Goal: Transaction & Acquisition: Purchase product/service

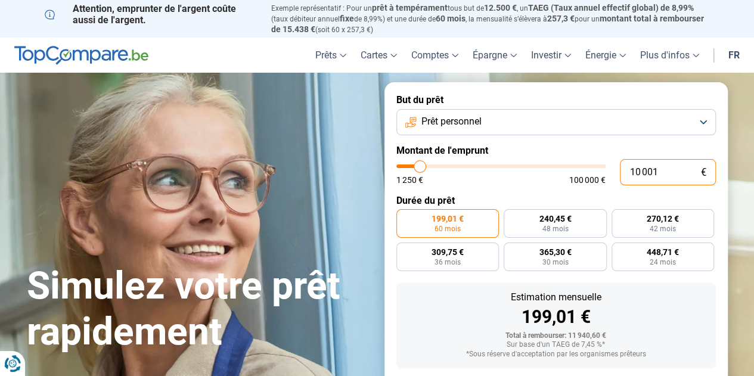
click at [663, 179] on input "10 001" at bounding box center [668, 172] width 96 height 26
type input "1 000"
type input "1250"
type input "100"
type input "1250"
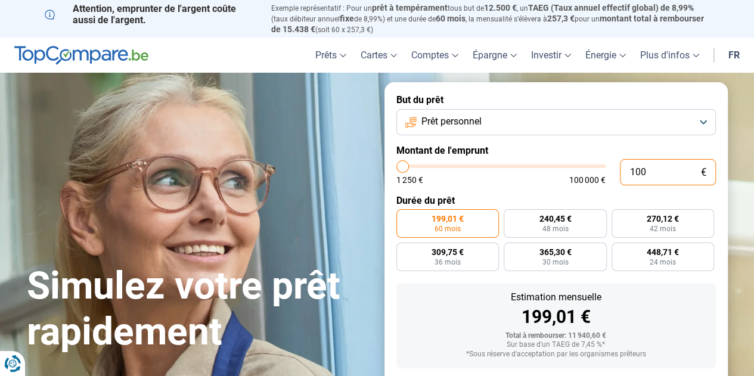
type input "10"
type input "1250"
type input "1"
type input "1250"
type input "0"
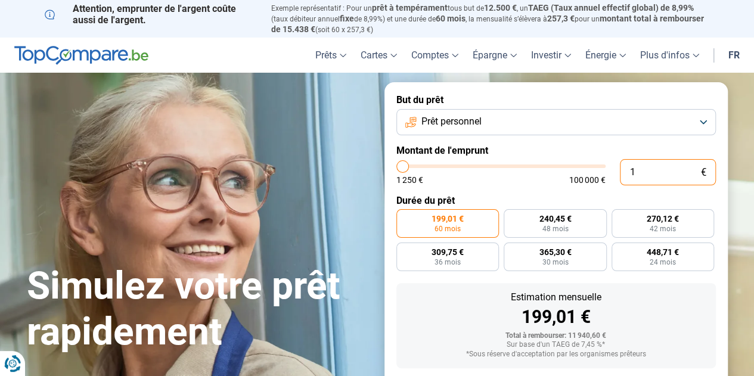
type input "1250"
type input "1 250"
type input "1250"
radio input "true"
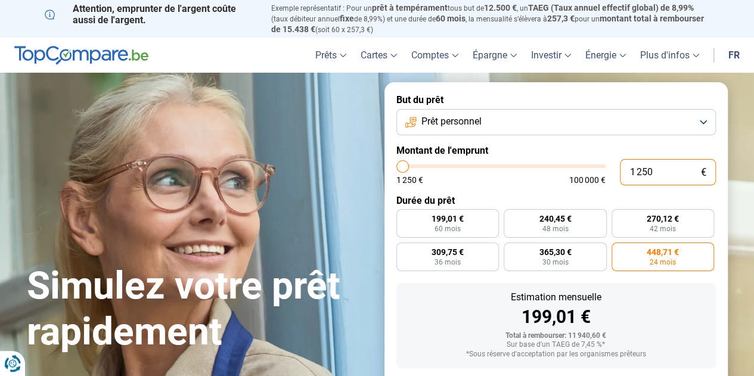
type input "12 502"
type input "12500"
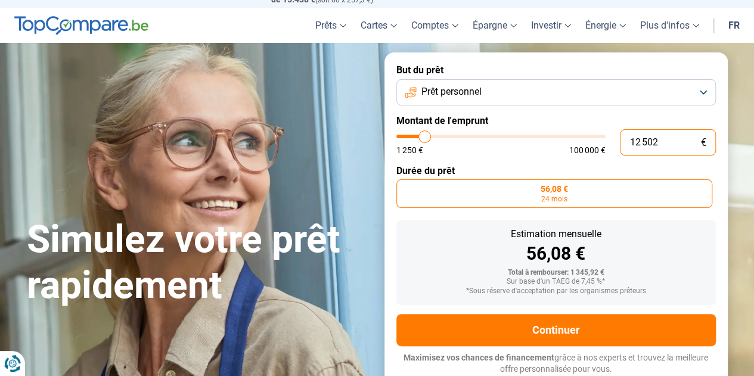
type input "125 025"
type input "100000"
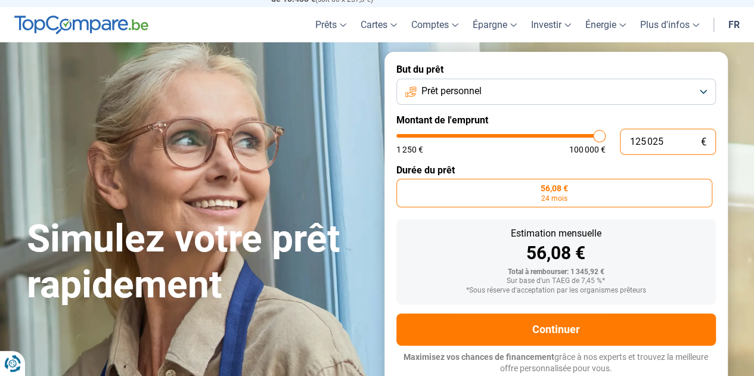
type input "100 000"
type input "100000"
radio input "false"
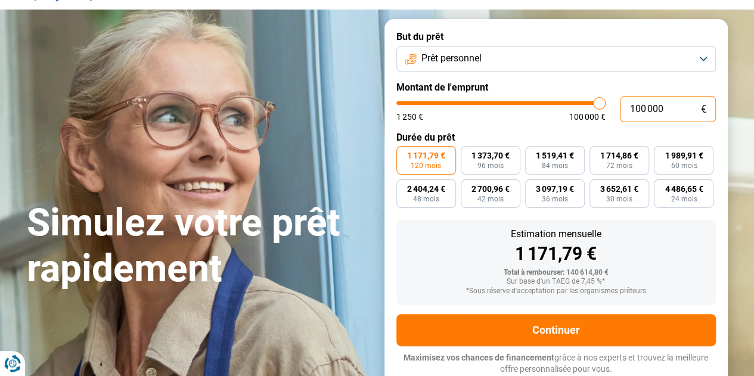
type input "10 000"
type input "10000"
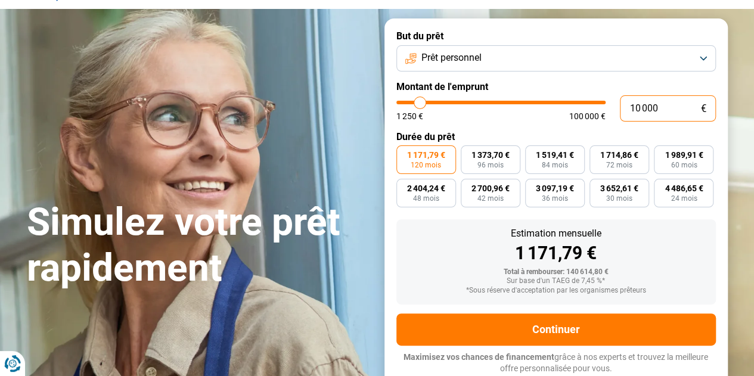
type input "1 000"
type input "1250"
type input "100"
type input "1250"
type input "10"
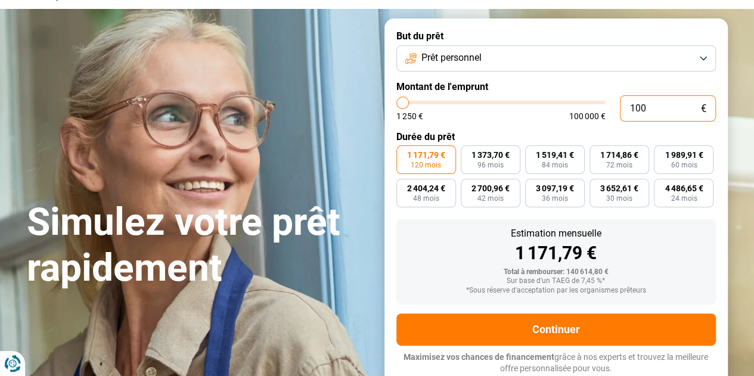
type input "1250"
type input "1"
type input "1250"
type input "0"
type input "1250"
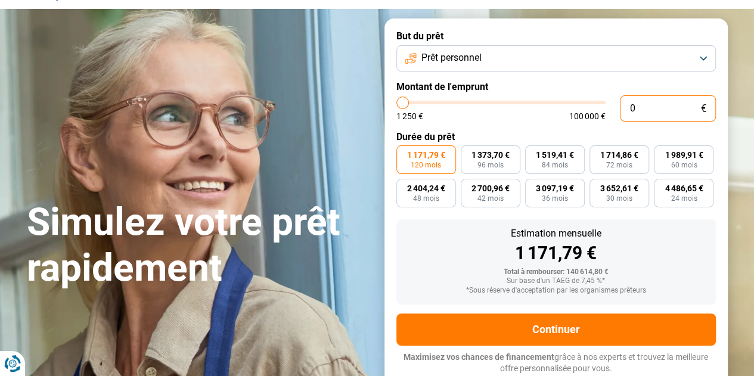
type input "2"
type input "1250"
type input "25"
type input "1250"
type input "250"
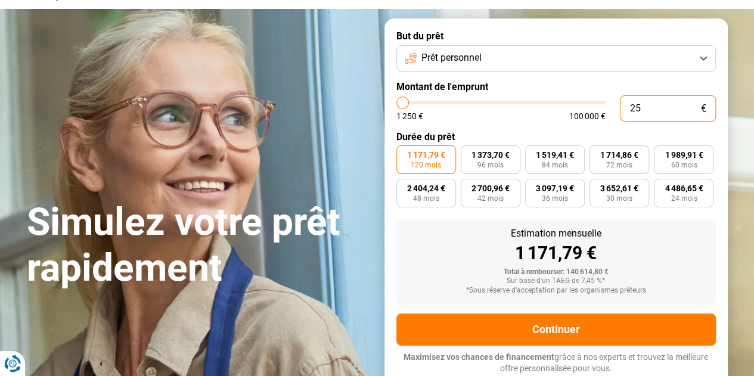
type input "1250"
type input "2 500"
type input "2500"
radio input "true"
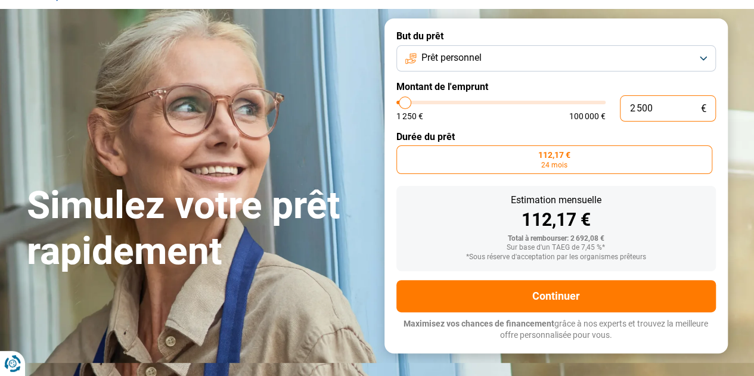
scroll to position [30, 0]
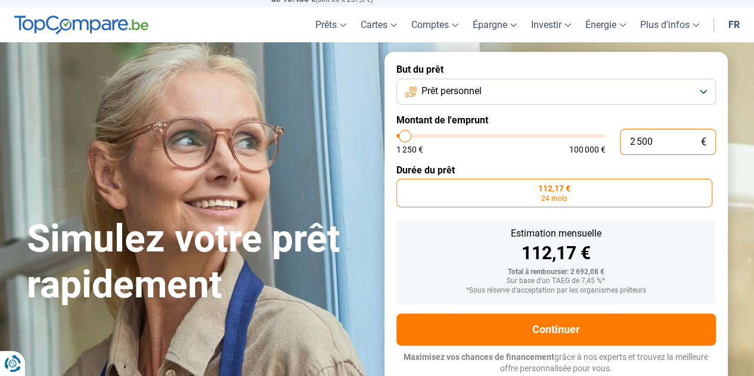
type input "2 500"
click at [524, 91] on button "Prêt personnel" at bounding box center [555, 92] width 319 height 26
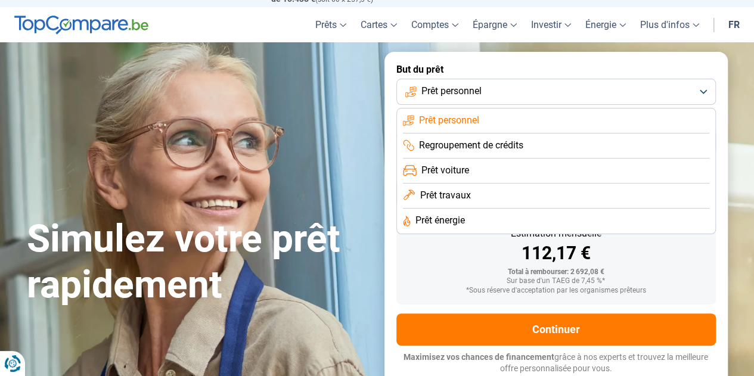
click at [526, 88] on button "Prêt personnel" at bounding box center [555, 92] width 319 height 26
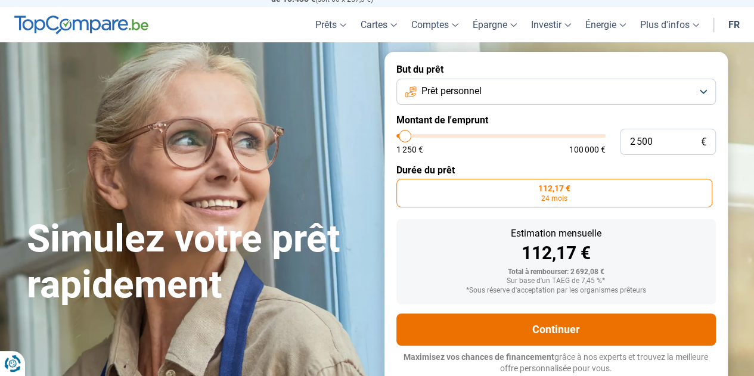
click at [553, 321] on button "Continuer" at bounding box center [555, 329] width 319 height 32
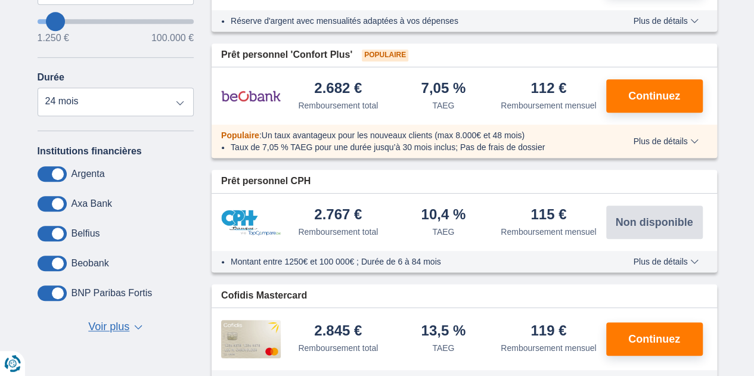
scroll to position [405, 0]
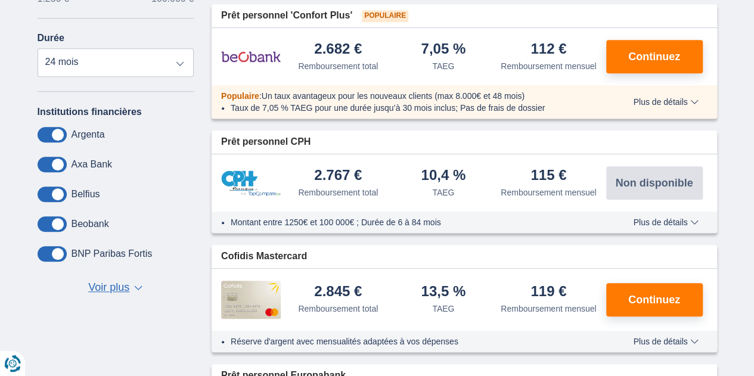
click at [52, 220] on span at bounding box center [52, 223] width 29 height 15
click at [0, 0] on input "checkbox" at bounding box center [0, 0] width 0 height 0
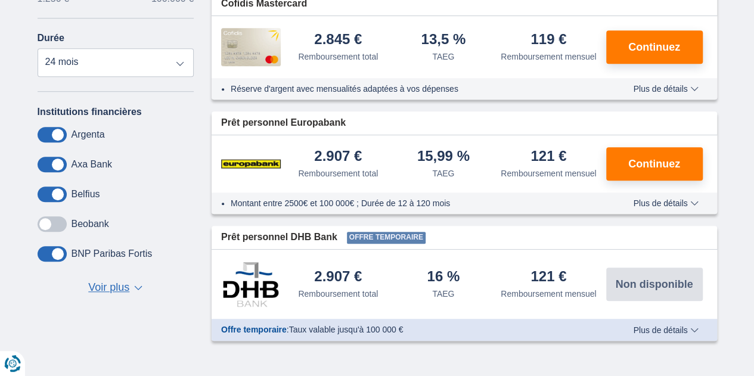
click at [55, 200] on span at bounding box center [52, 194] width 29 height 15
click at [0, 0] on input "checkbox" at bounding box center [0, 0] width 0 height 0
click at [59, 166] on span at bounding box center [52, 164] width 29 height 15
click at [0, 0] on input "checkbox" at bounding box center [0, 0] width 0 height 0
click at [56, 134] on span at bounding box center [52, 134] width 29 height 15
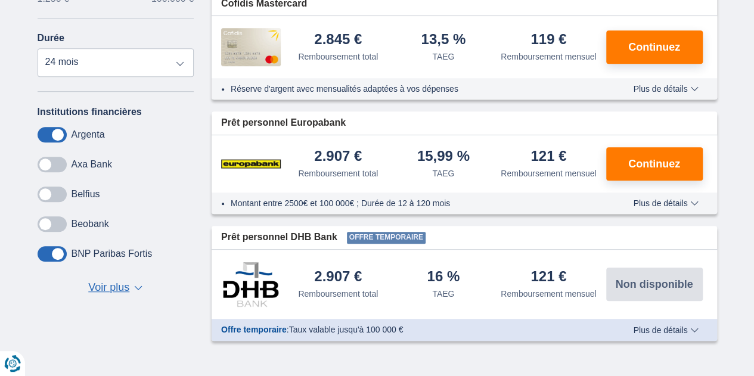
click at [0, 0] on input "checkbox" at bounding box center [0, 0] width 0 height 0
click at [116, 285] on span "Voir plus" at bounding box center [108, 287] width 41 height 15
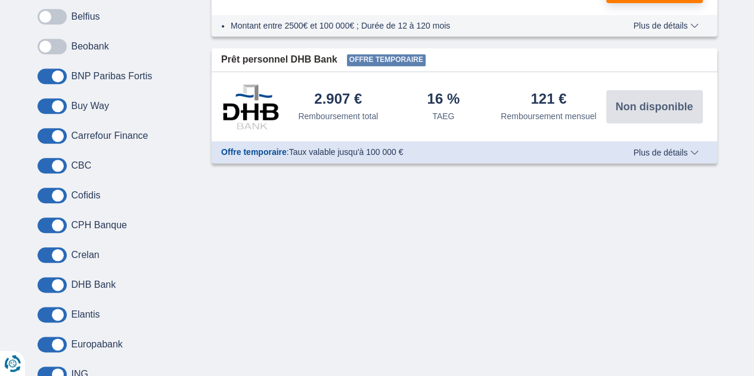
scroll to position [620, 0]
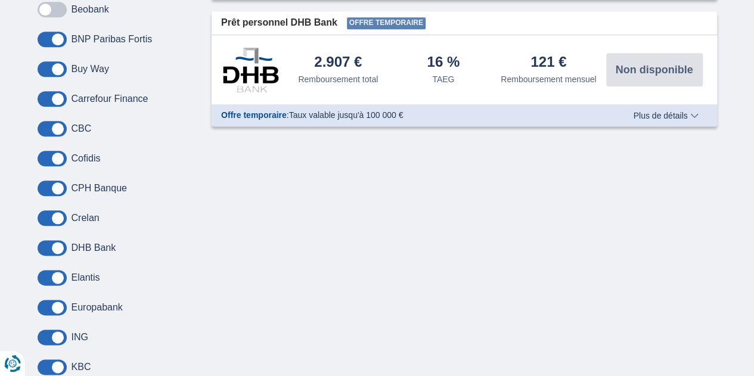
click at [52, 183] on span at bounding box center [52, 188] width 29 height 15
click at [0, 0] on input "checkbox" at bounding box center [0, 0] width 0 height 0
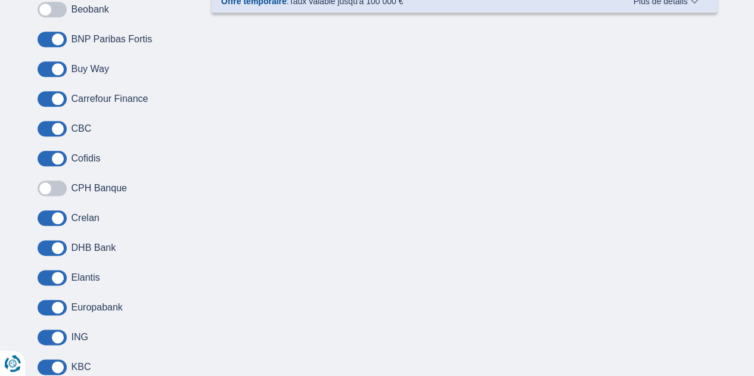
click at [62, 219] on span at bounding box center [52, 217] width 29 height 15
click at [0, 0] on input "checkbox" at bounding box center [0, 0] width 0 height 0
click at [56, 251] on span at bounding box center [52, 247] width 29 height 15
click at [0, 0] on input "checkbox" at bounding box center [0, 0] width 0 height 0
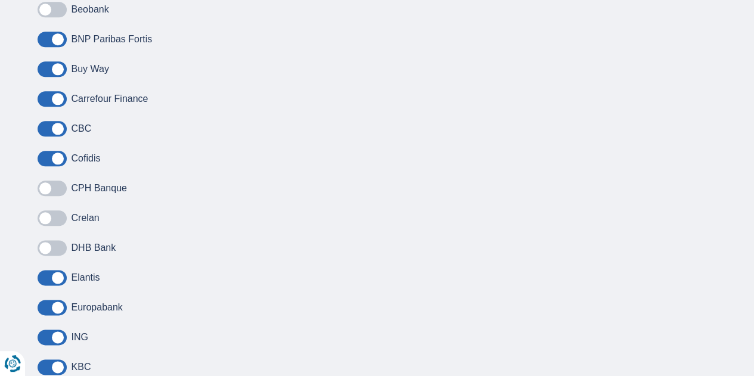
click at [57, 277] on span at bounding box center [52, 277] width 29 height 15
click at [0, 0] on input "checkbox" at bounding box center [0, 0] width 0 height 0
click at [55, 310] on span at bounding box center [52, 307] width 29 height 15
click at [0, 0] on input "checkbox" at bounding box center [0, 0] width 0 height 0
click at [56, 345] on div "Buy Way Carrefour Finance CBC Cofidis CPH Banque Crelan DHB Bank Elantis Europa…" at bounding box center [116, 337] width 157 height 552
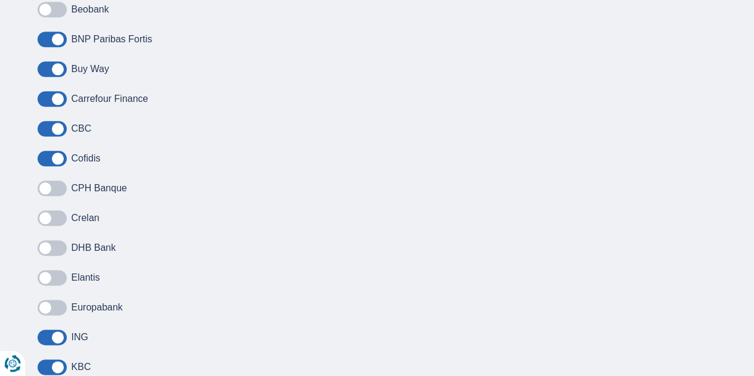
click at [56, 339] on span at bounding box center [52, 337] width 29 height 15
click at [0, 0] on input "checkbox" at bounding box center [0, 0] width 0 height 0
click at [57, 358] on div "Buy Way Carrefour Finance CBC Cofidis CPH Banque Crelan DHB Bank Elantis Europa…" at bounding box center [116, 337] width 157 height 552
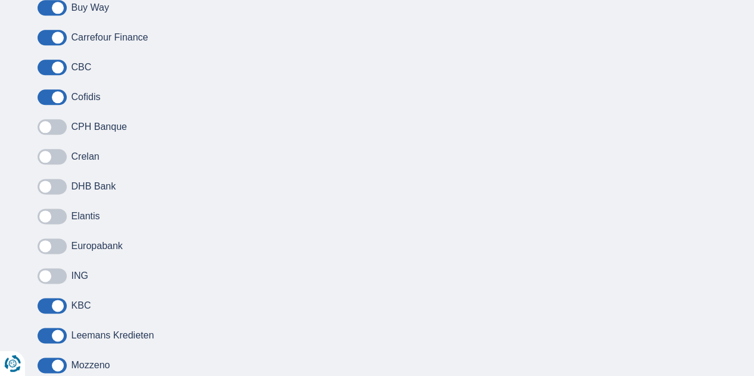
scroll to position [691, 0]
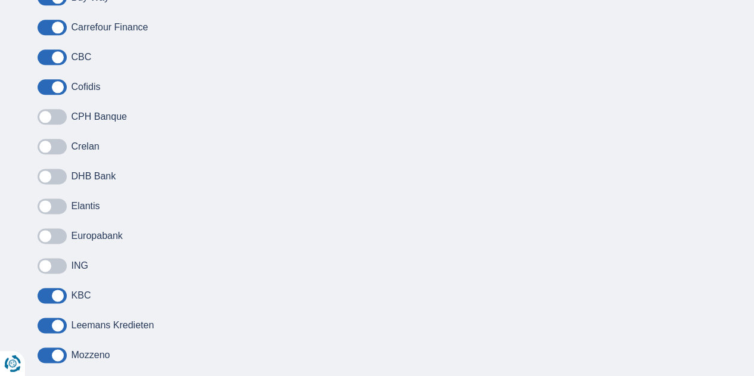
click at [57, 358] on span at bounding box center [52, 354] width 29 height 15
click at [0, 0] on input "checkbox" at bounding box center [0, 0] width 0 height 0
click at [54, 328] on span at bounding box center [52, 325] width 29 height 15
click at [0, 0] on input "checkbox" at bounding box center [0, 0] width 0 height 0
click at [54, 299] on span at bounding box center [52, 295] width 29 height 15
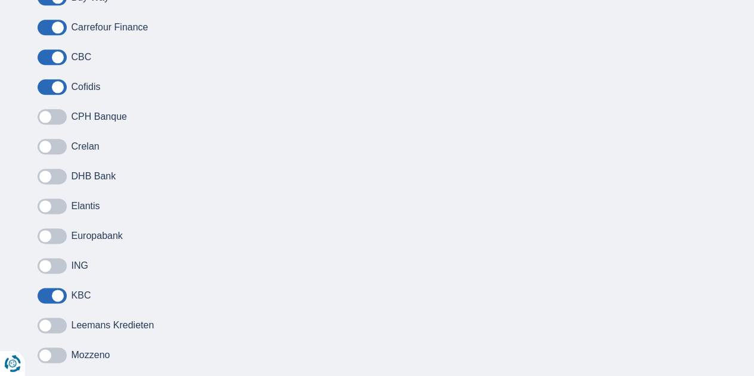
click at [0, 0] on input "checkbox" at bounding box center [0, 0] width 0 height 0
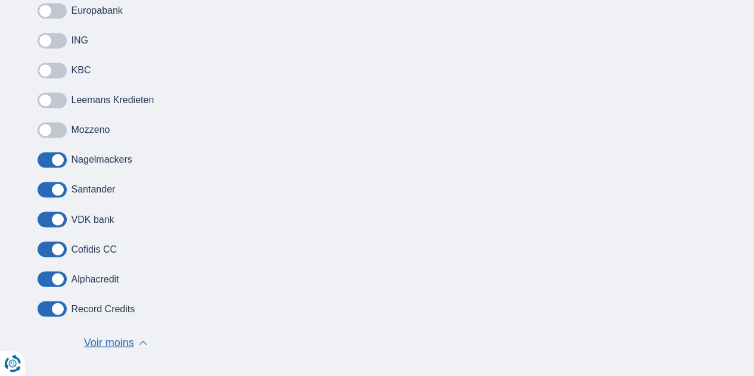
scroll to position [930, 0]
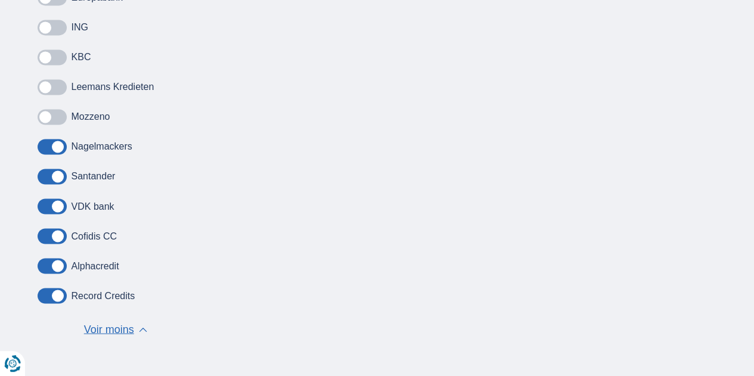
click at [63, 272] on label at bounding box center [52, 265] width 29 height 15
click at [0, 0] on input "checkbox" at bounding box center [0, 0] width 0 height 0
click at [65, 294] on span at bounding box center [52, 295] width 29 height 15
click at [0, 0] on input "checkbox" at bounding box center [0, 0] width 0 height 0
click at [48, 208] on span at bounding box center [52, 205] width 29 height 15
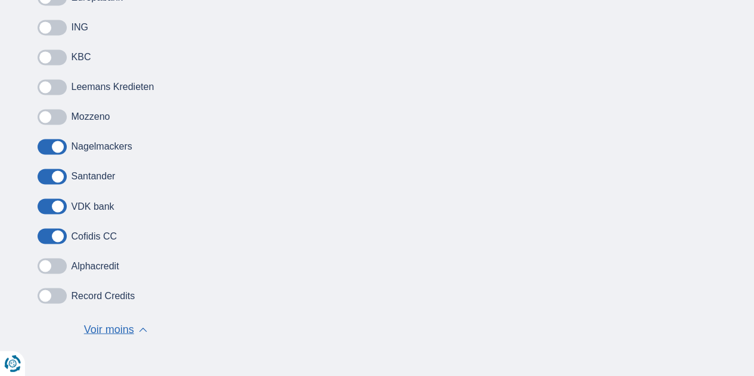
click at [0, 0] on input "checkbox" at bounding box center [0, 0] width 0 height 0
click at [46, 176] on span at bounding box center [52, 176] width 29 height 15
click at [0, 0] on input "checkbox" at bounding box center [0, 0] width 0 height 0
click at [49, 151] on span at bounding box center [52, 146] width 29 height 15
click at [0, 0] on input "checkbox" at bounding box center [0, 0] width 0 height 0
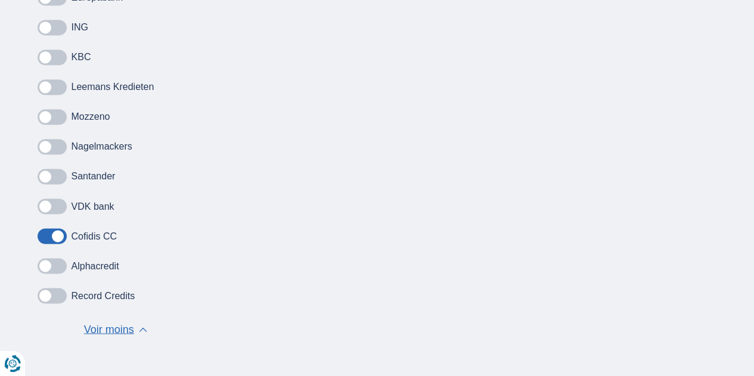
click at [52, 179] on span at bounding box center [52, 176] width 29 height 15
click at [0, 0] on input "checkbox" at bounding box center [0, 0] width 0 height 0
click at [40, 172] on span at bounding box center [52, 176] width 29 height 15
click at [0, 0] on input "checkbox" at bounding box center [0, 0] width 0 height 0
click at [40, 172] on span at bounding box center [52, 176] width 29 height 15
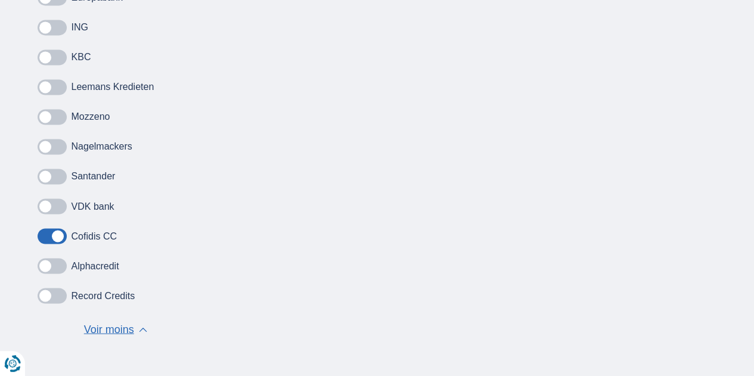
click at [0, 0] on input "checkbox" at bounding box center [0, 0] width 0 height 0
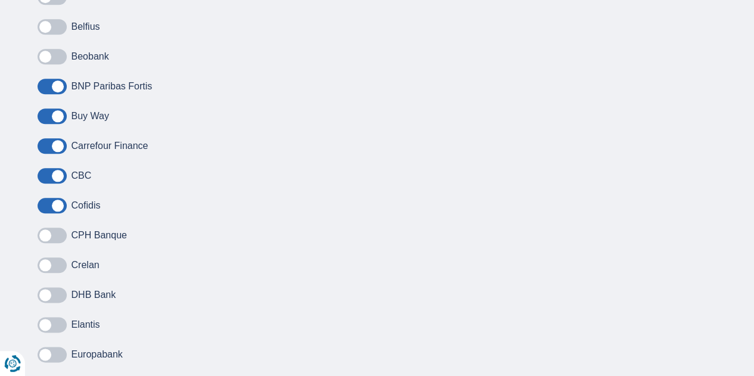
scroll to position [548, 0]
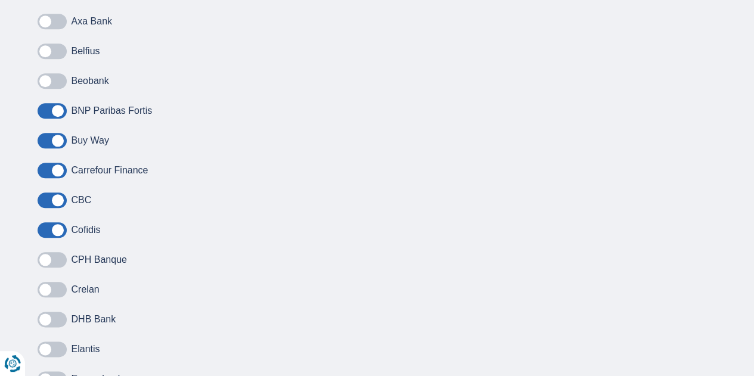
click at [55, 176] on span at bounding box center [52, 170] width 29 height 15
click at [0, 0] on input "checkbox" at bounding box center [0, 0] width 0 height 0
click at [52, 136] on span at bounding box center [52, 140] width 29 height 15
click at [0, 0] on input "checkbox" at bounding box center [0, 0] width 0 height 0
click at [54, 105] on span at bounding box center [52, 110] width 29 height 15
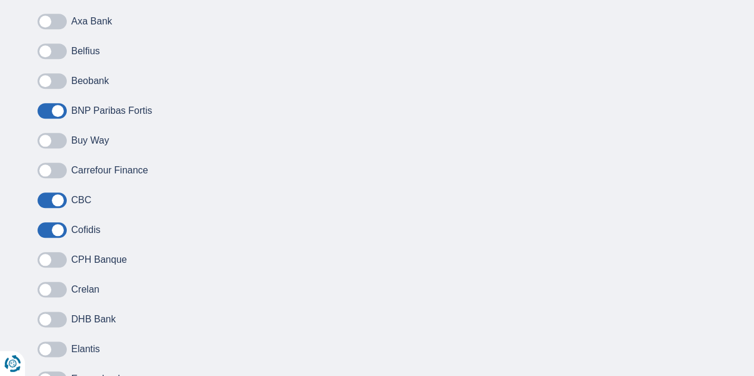
click at [0, 0] on input "checkbox" at bounding box center [0, 0] width 0 height 0
click at [60, 197] on span at bounding box center [52, 199] width 29 height 15
click at [0, 0] on input "checkbox" at bounding box center [0, 0] width 0 height 0
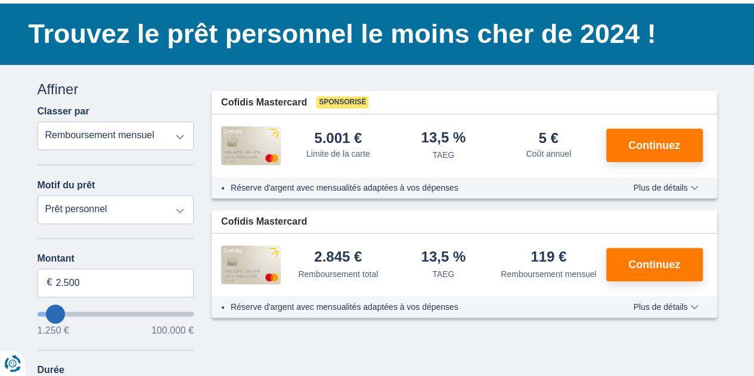
scroll to position [0, 0]
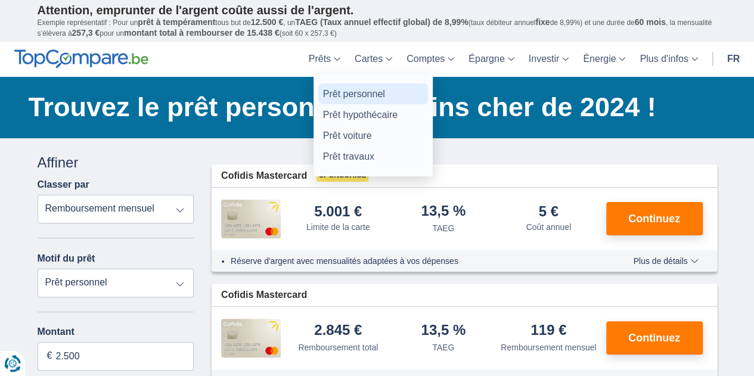
click at [337, 86] on link "Prêt personnel" at bounding box center [373, 93] width 110 height 21
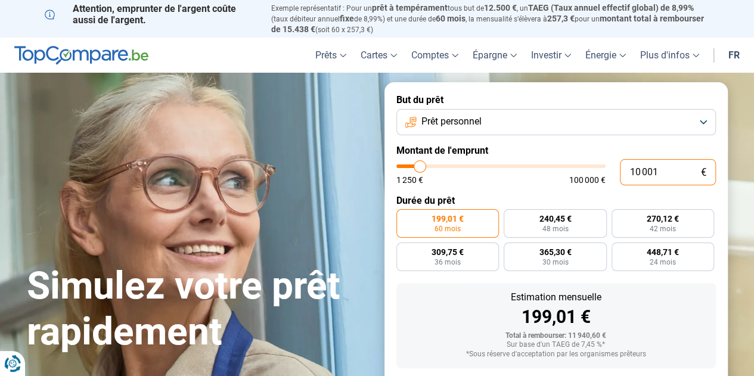
click at [672, 179] on input "10 001" at bounding box center [668, 172] width 96 height 26
type input "1 000"
type input "1250"
type input "100"
type input "1250"
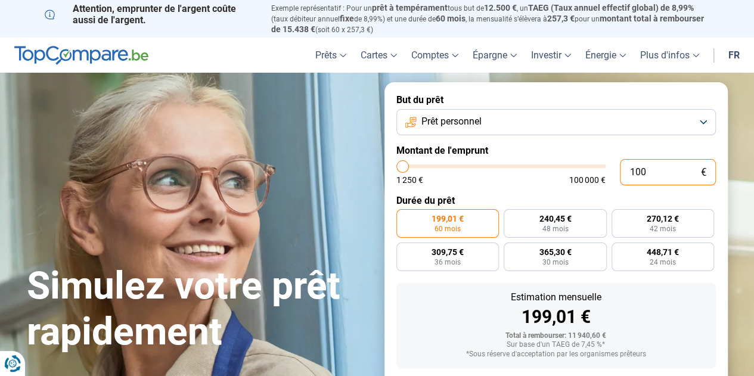
type input "10"
type input "1250"
type input "1"
type input "1250"
type input "0"
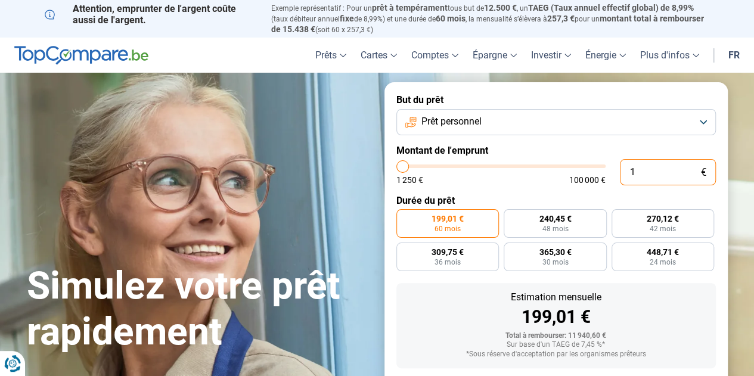
type input "1250"
type input "2"
type input "1250"
type input "25"
type input "1250"
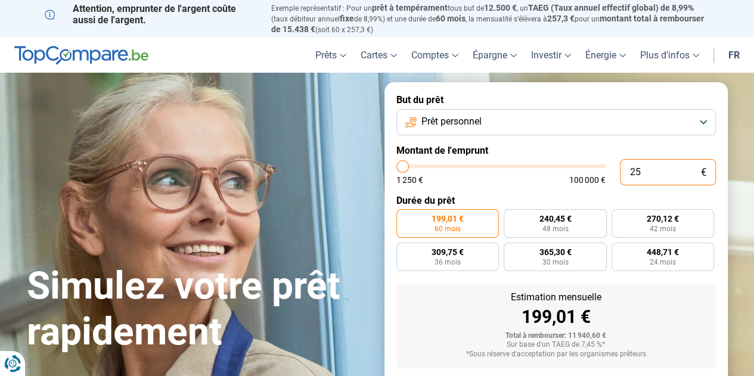
type input "250"
type input "1250"
type input "2 500"
type input "2500"
radio input "true"
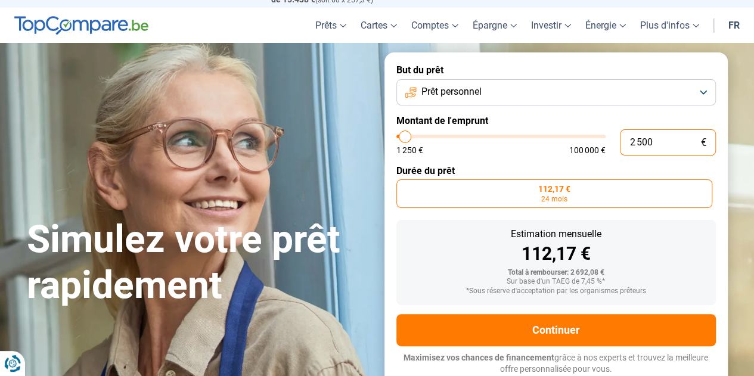
scroll to position [30, 0]
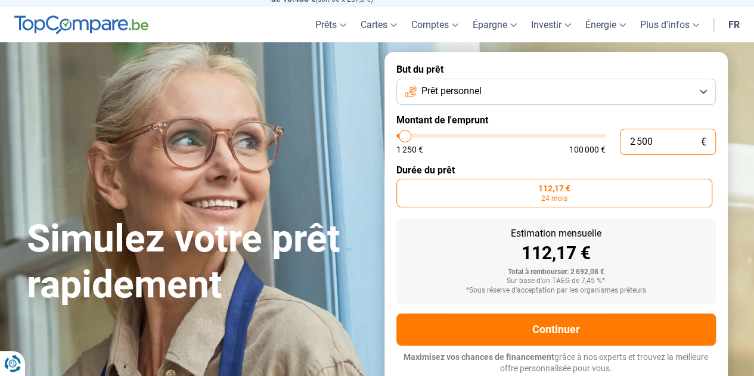
type input "2 500"
click at [716, 187] on form "But du prêt Prêt personnel Montant de l'emprunt 2 500 € 1 250 € 100 000 € Durée…" at bounding box center [555, 219] width 343 height 334
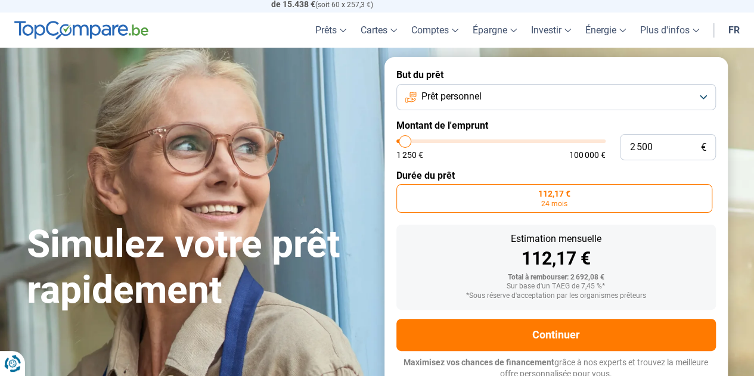
scroll to position [48, 0]
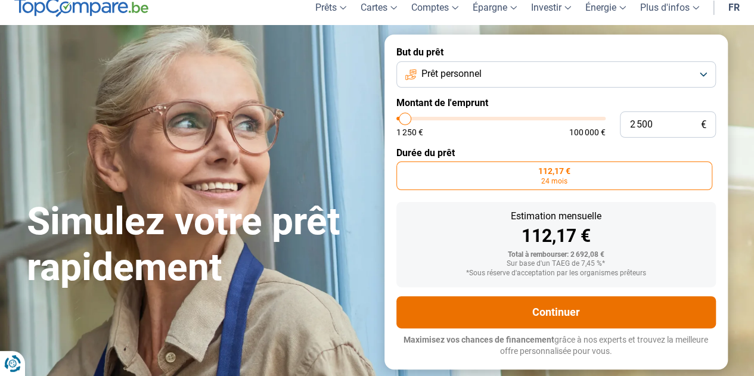
click at [617, 328] on button "Continuer" at bounding box center [555, 312] width 319 height 32
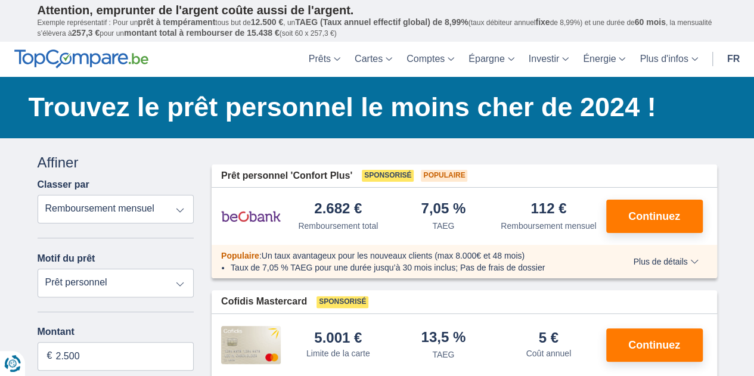
click at [716, 181] on div "Prêt personnel 'Confort Plus' Sponsorisé Populaire" at bounding box center [464, 175] width 505 height 23
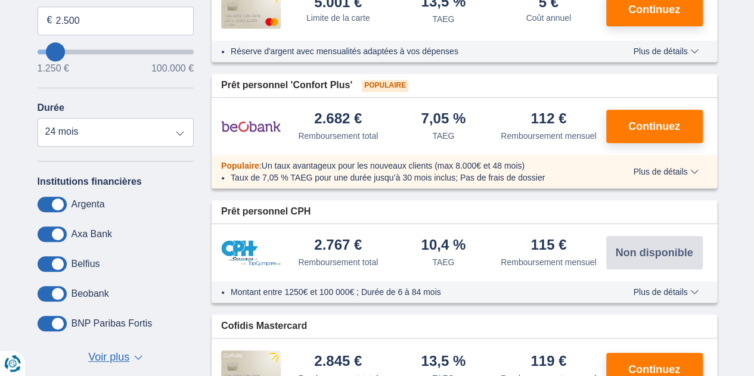
scroll to position [334, 0]
